Goal: Transaction & Acquisition: Purchase product/service

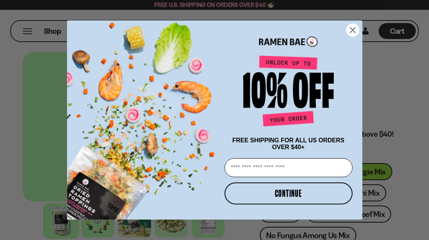
click at [351, 31] on icon "Close dialog" at bounding box center [352, 29] width 5 height 5
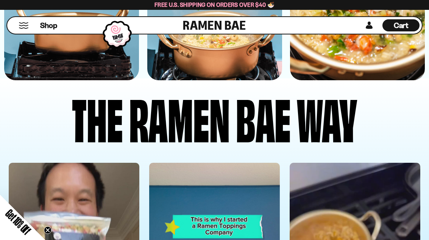
scroll to position [2087, 0]
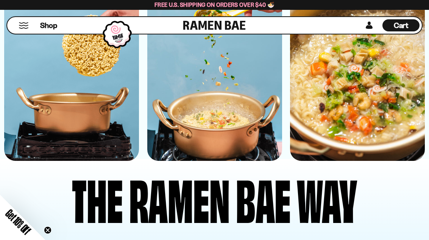
click at [28, 27] on button "Mobile Menu Trigger" at bounding box center [24, 25] width 10 height 6
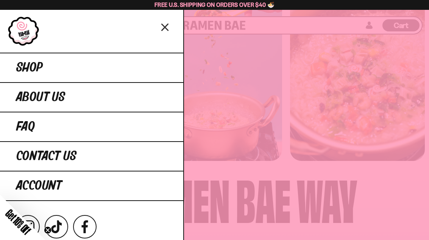
click at [125, 77] on link "Shop" at bounding box center [91, 68] width 183 height 30
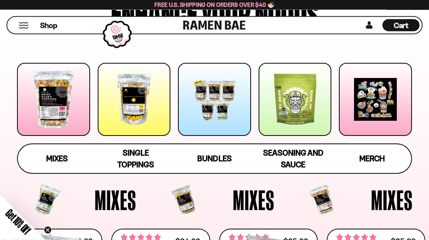
scroll to position [79, 0]
click at [139, 163] on span "Single Toppings" at bounding box center [135, 158] width 37 height 21
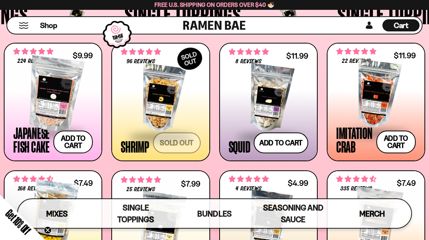
scroll to position [609, 0]
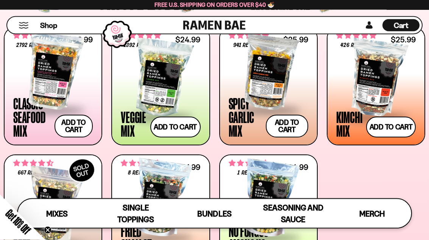
click at [55, 122] on button "Add to cart Add — Regular price $26.99 Regular price Sale price $26.99 Unit pri…" at bounding box center [74, 126] width 38 height 23
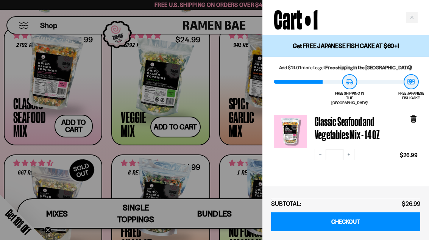
click at [410, 17] on icon "Close cart" at bounding box center [412, 18] width 4 height 4
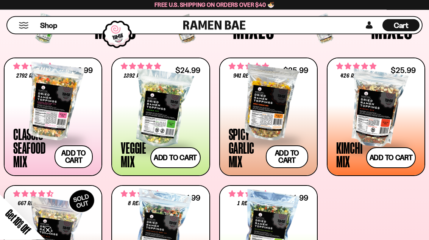
scroll to position [243, 0]
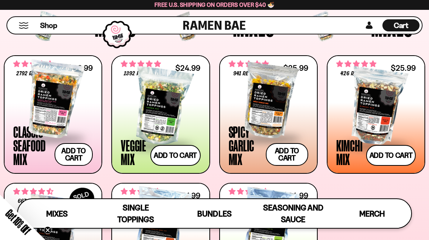
click at [370, 92] on div at bounding box center [377, 107] width 80 height 76
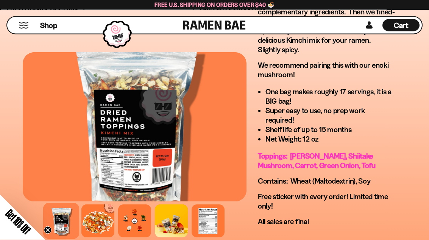
scroll to position [639, 0]
click at [99, 238] on div at bounding box center [97, 221] width 33 height 33
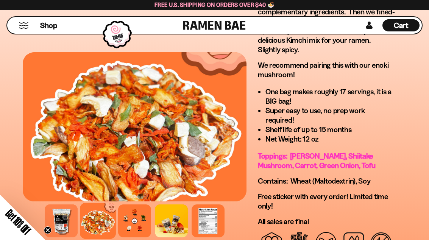
click at [134, 238] on div at bounding box center [134, 221] width 33 height 33
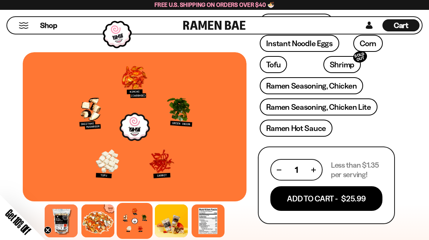
scroll to position [352, 0]
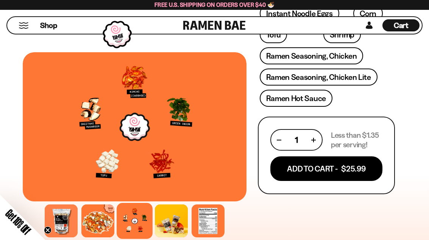
click at [291, 171] on button "Add To Cart - $25.99" at bounding box center [327, 169] width 112 height 25
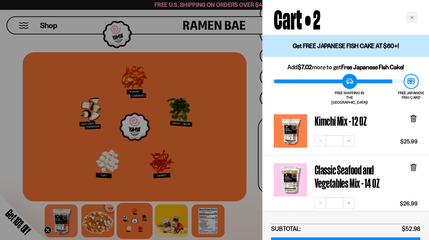
click at [411, 167] on div at bounding box center [414, 178] width 8 height 30
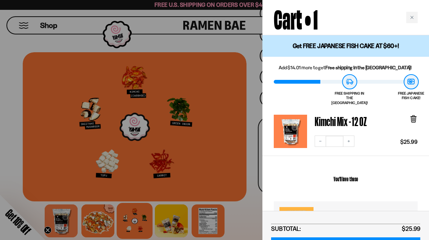
click at [411, 16] on icon "Close cart" at bounding box center [412, 18] width 4 height 4
